Goal: Task Accomplishment & Management: Use online tool/utility

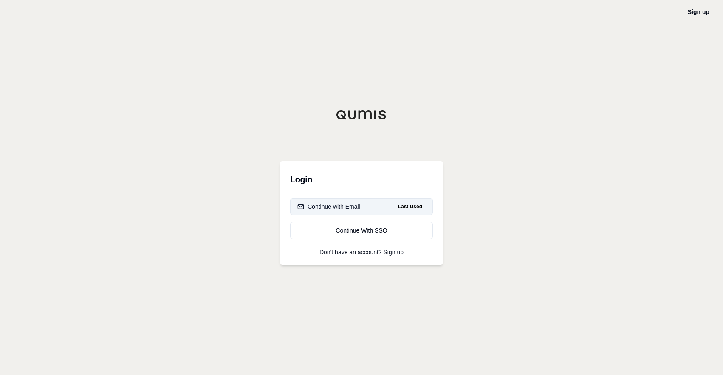
drag, startPoint x: 177, startPoint y: 209, endPoint x: 299, endPoint y: 201, distance: 121.7
click at [177, 209] on div "Sign up Login Continue with Email Last Used Continue With SSO Don't have an acc…" at bounding box center [361, 187] width 723 height 375
click at [332, 209] on div "Continue with Email" at bounding box center [328, 206] width 63 height 8
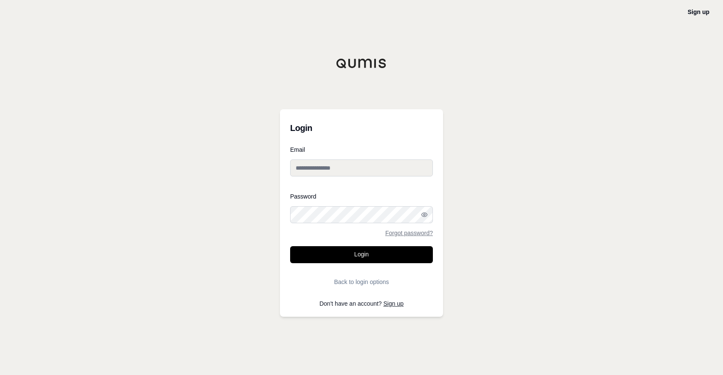
type input "**********"
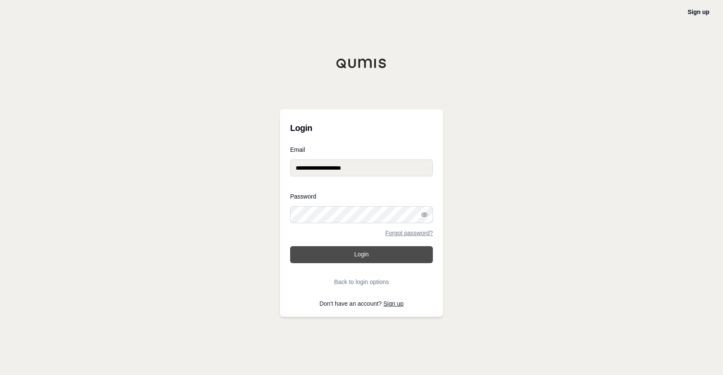
click at [339, 251] on button "Login" at bounding box center [361, 254] width 143 height 17
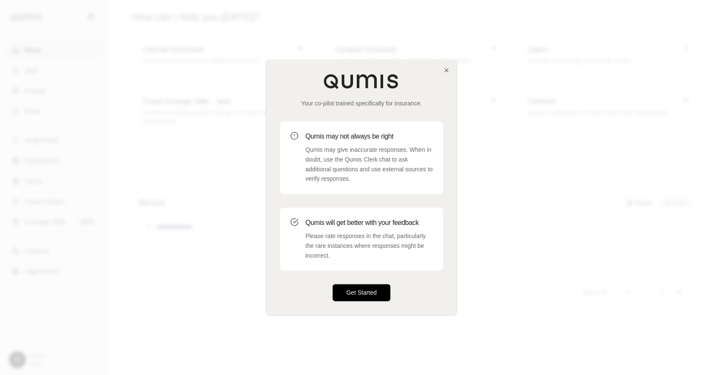
click at [352, 290] on button "Get Started" at bounding box center [362, 292] width 58 height 17
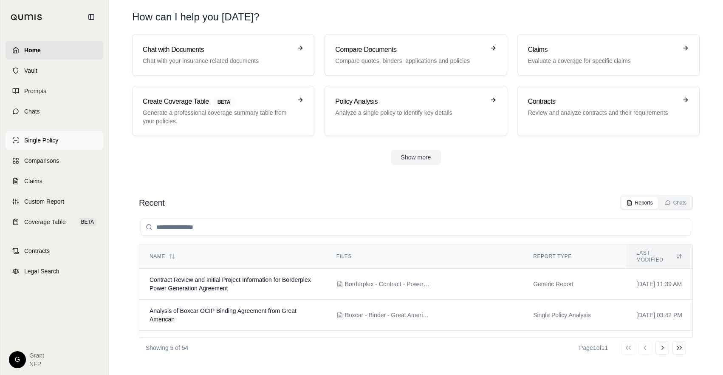
click at [45, 139] on span "Single Policy" at bounding box center [41, 140] width 34 height 8
